Goal: Check status: Check status

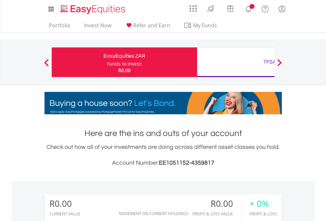
scroll to position [63, 104]
click at [107, 62] on div "Funds to invest:" at bounding box center [124, 64] width 35 height 7
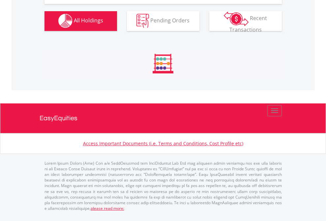
scroll to position [653, 0]
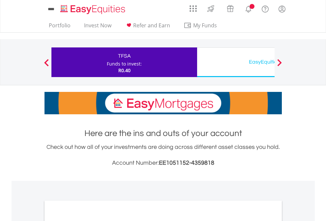
scroll to position [396, 0]
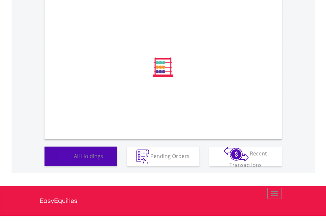
click at [74, 160] on span "All Holdings" at bounding box center [88, 155] width 29 height 7
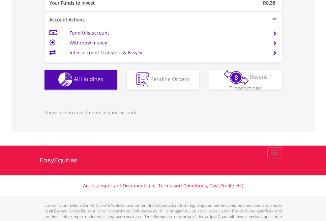
scroll to position [653, 0]
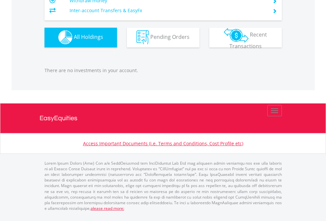
scroll to position [63, 104]
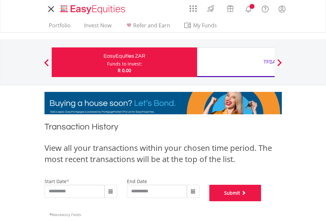
click at [261, 201] on button "Submit" at bounding box center [235, 193] width 52 height 16
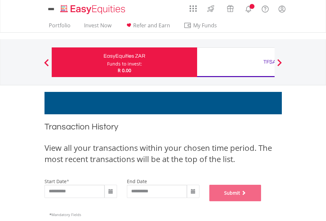
scroll to position [267, 0]
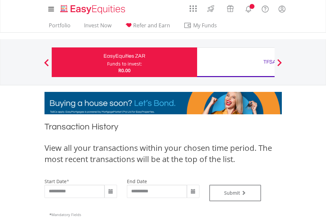
click at [236, 62] on div "TFSA" at bounding box center [269, 61] width 137 height 9
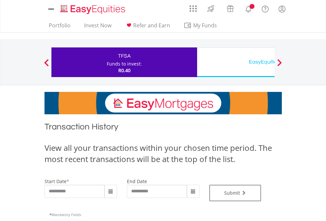
type input "**********"
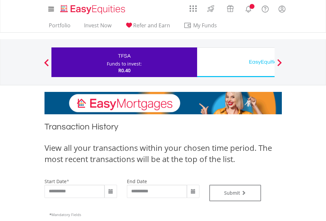
type input "**********"
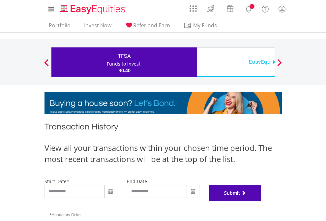
click at [261, 201] on button "Submit" at bounding box center [235, 193] width 52 height 16
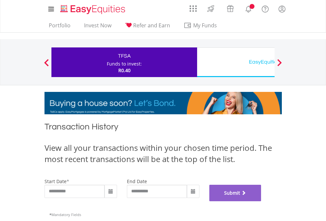
scroll to position [267, 0]
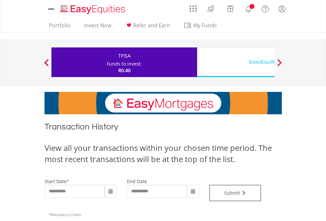
click at [236, 62] on div "EasyEquities USD" at bounding box center [269, 61] width 137 height 9
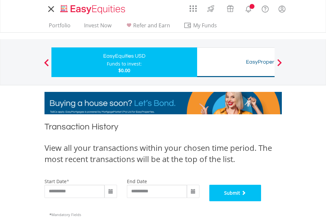
click at [261, 201] on button "Submit" at bounding box center [235, 193] width 52 height 16
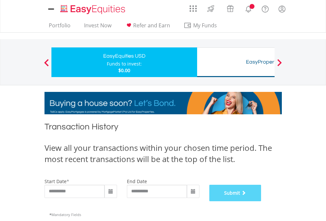
scroll to position [267, 0]
